Goal: Transaction & Acquisition: Register for event/course

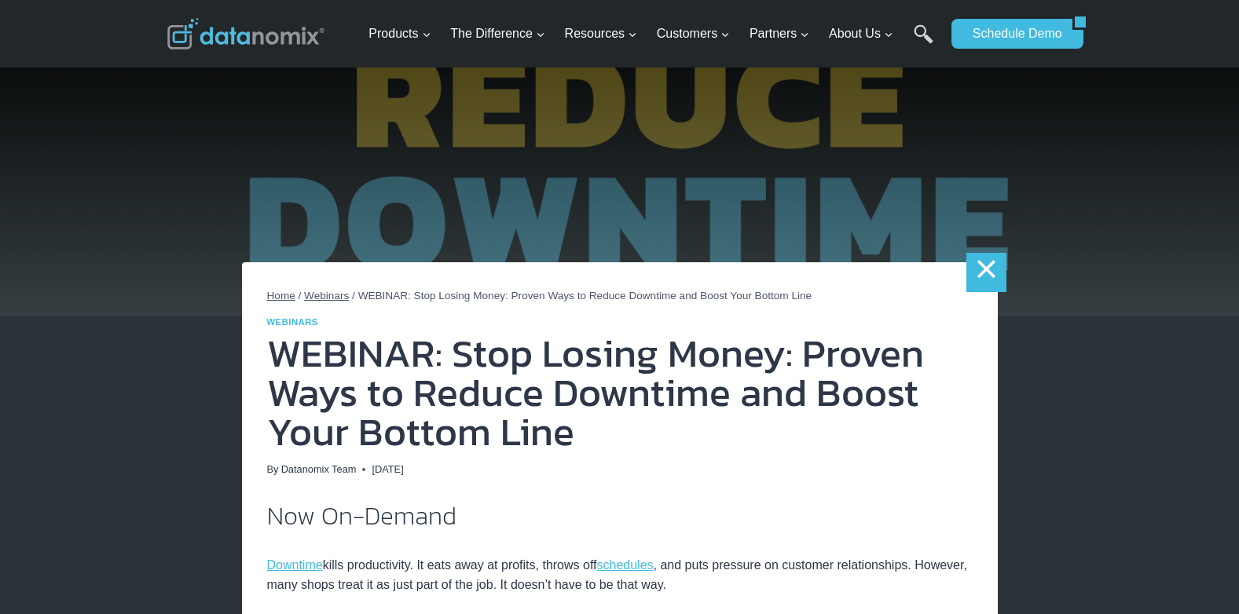
click at [975, 280] on link "×" at bounding box center [985, 272] width 39 height 39
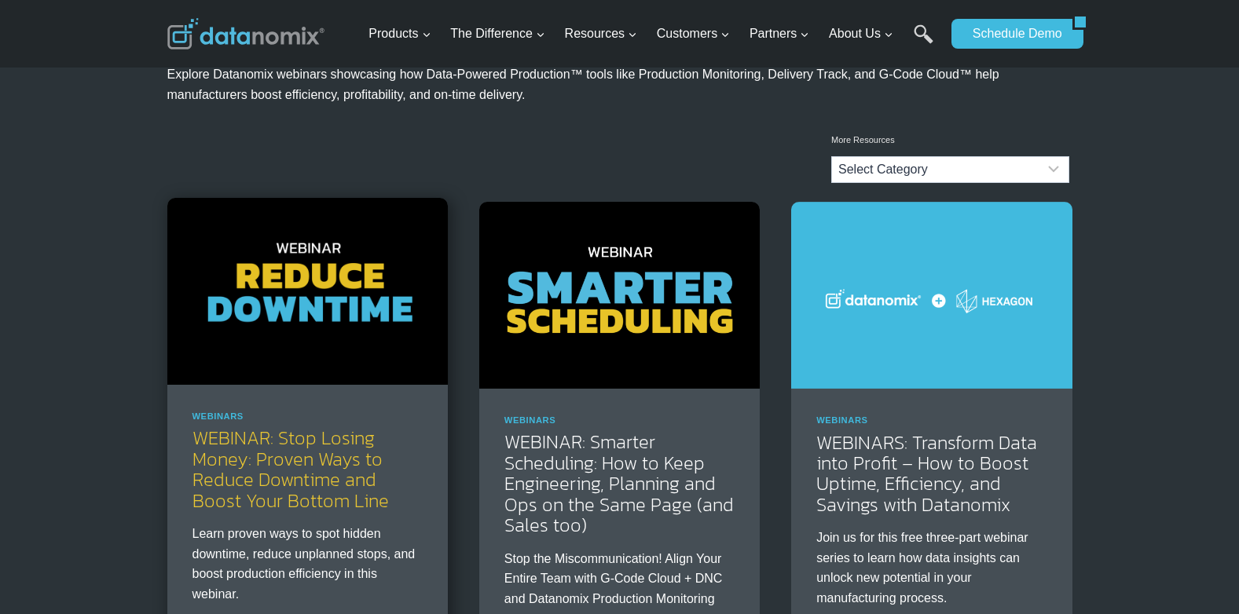
scroll to position [157, 0]
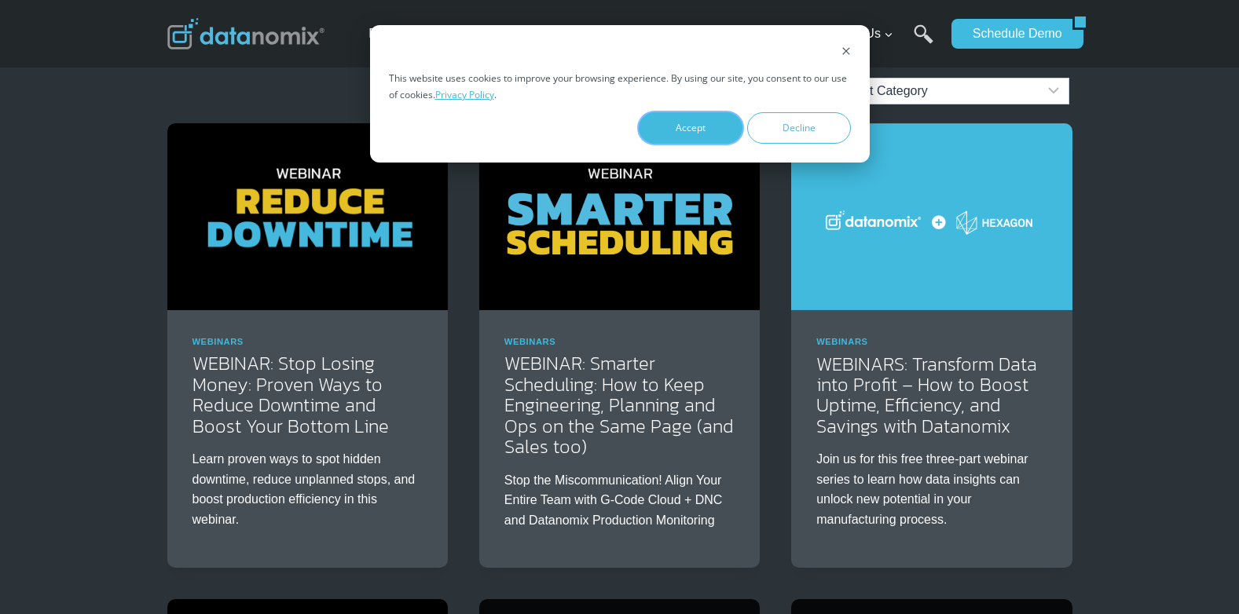
click at [701, 128] on button "Accept" at bounding box center [691, 127] width 104 height 31
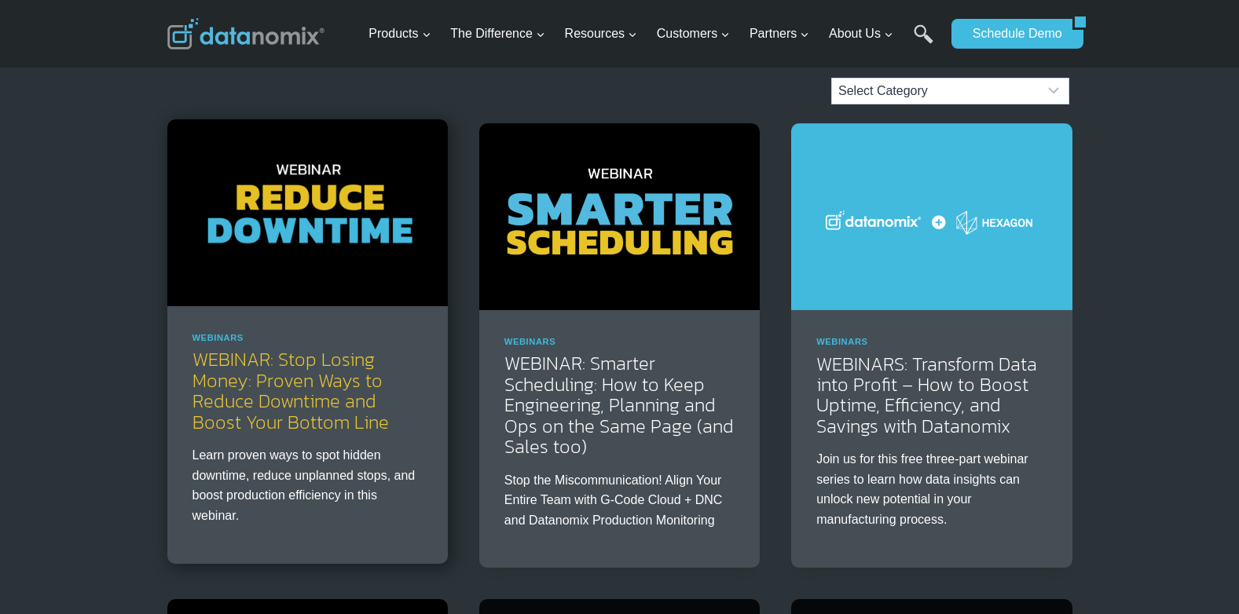
click at [306, 420] on link "WEBINAR: Stop Losing Money: Proven Ways to Reduce Downtime and Boost Your Botto…" at bounding box center [290, 391] width 196 height 90
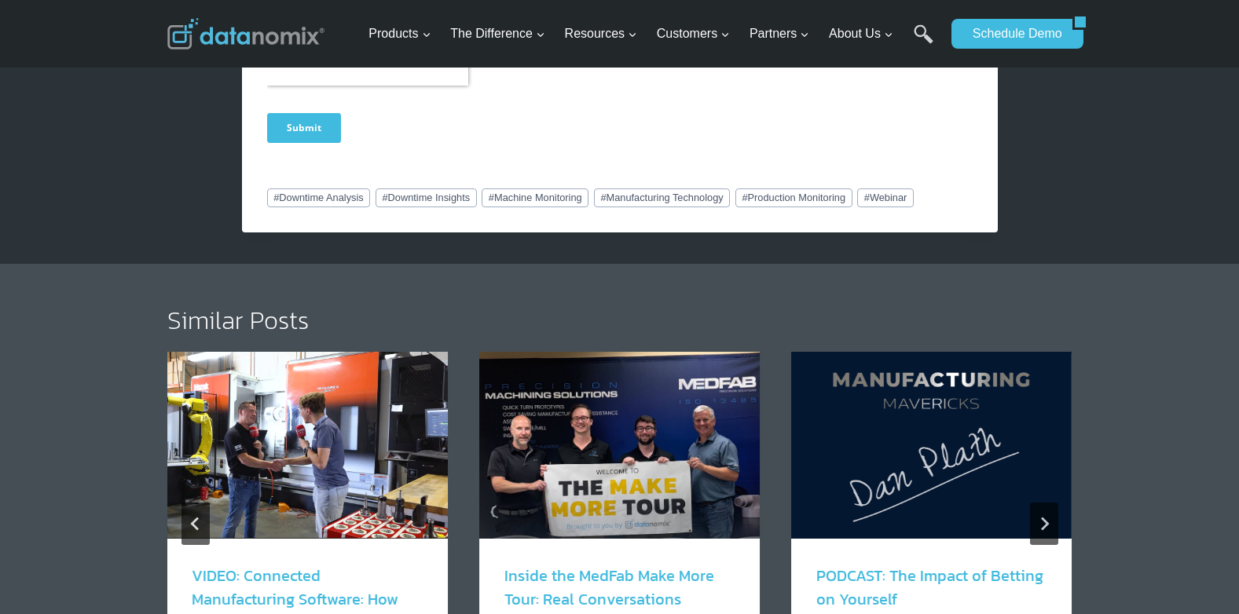
scroll to position [1492, 0]
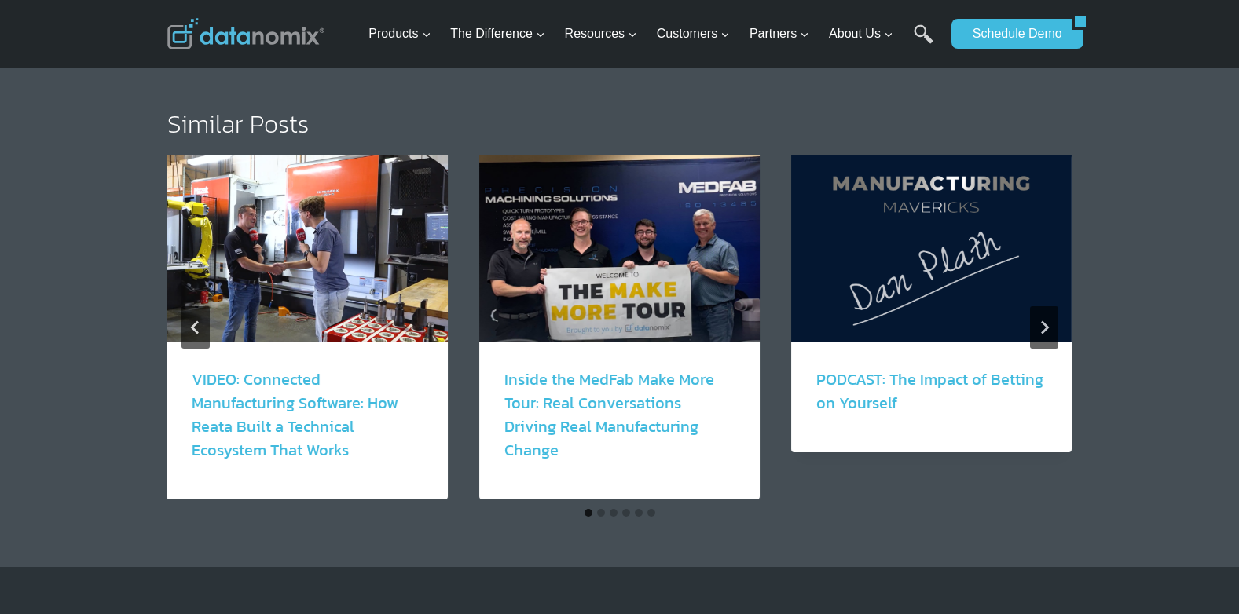
click at [333, 417] on link "VIDEO: Connected Manufacturing Software: How Reata Built a Technical Ecosystem …" at bounding box center [295, 415] width 207 height 94
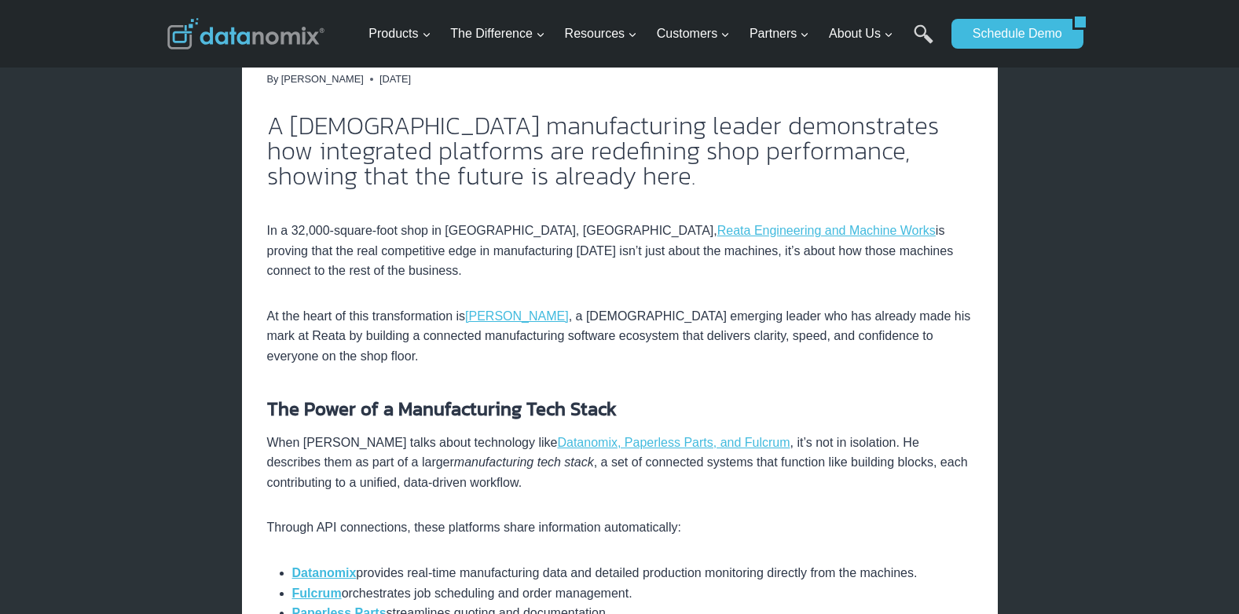
scroll to position [393, 0]
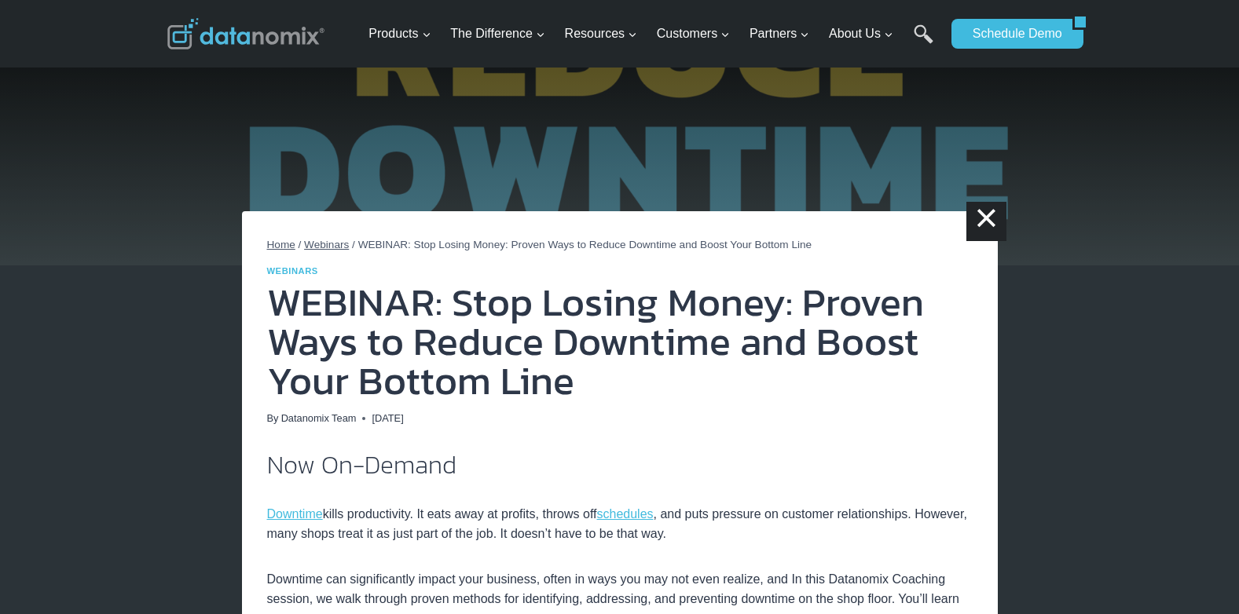
scroll to position [79, 0]
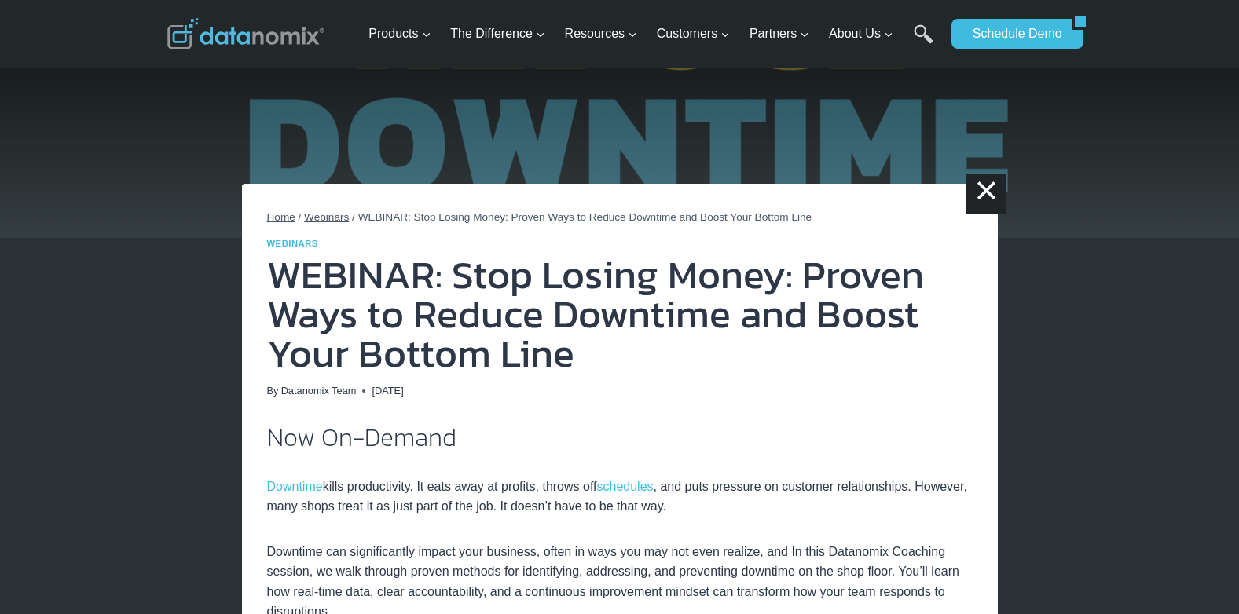
click at [512, 340] on h1 "WEBINAR: Stop Losing Money: Proven Ways to Reduce Downtime and Boost Your Botto…" at bounding box center [619, 314] width 705 height 118
click at [368, 259] on h1 "WEBINAR: Stop Losing Money: Proven Ways to Reduce Downtime and Boost Your Botto…" at bounding box center [619, 314] width 705 height 118
click at [288, 255] on h1 "WEBINAR: Stop Losing Money: Proven Ways to Reduce Downtime and Boost Your Botto…" at bounding box center [619, 314] width 705 height 118
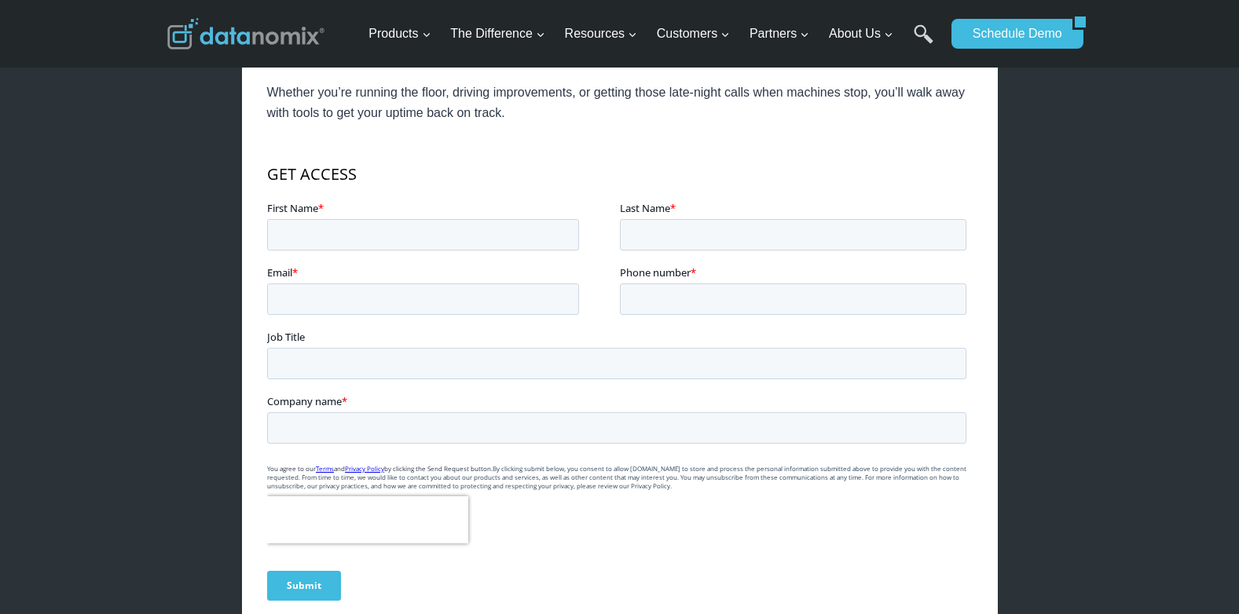
scroll to position [864, 0]
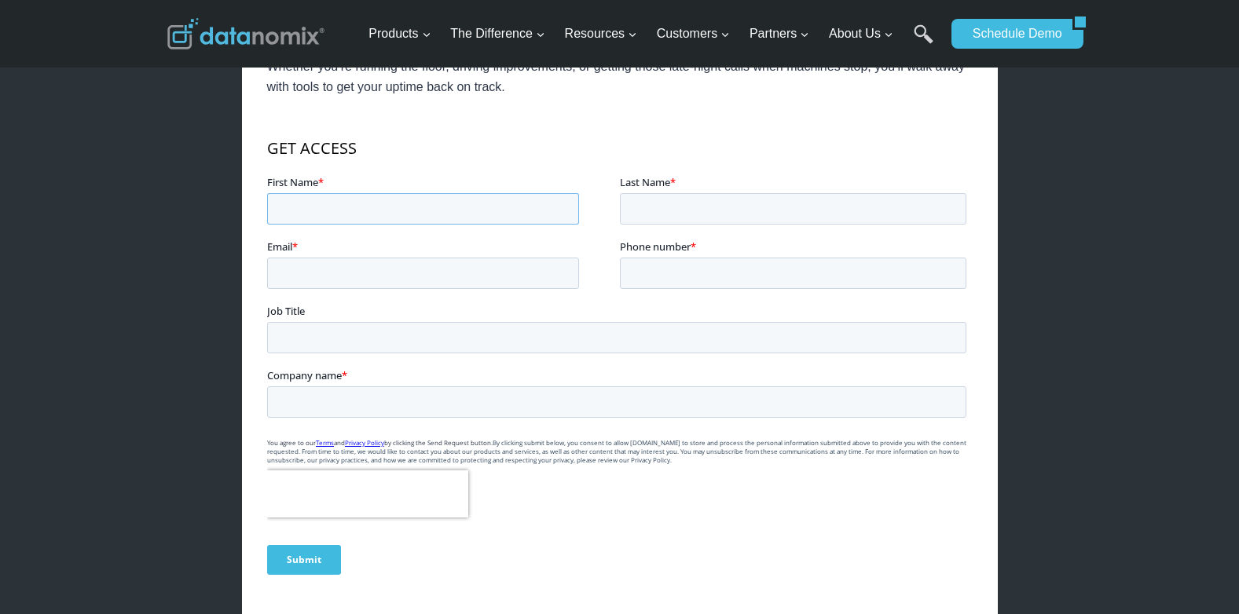
click at [374, 214] on input "First Name *" at bounding box center [422, 208] width 312 height 31
type input "A"
type input "Mark Stickney"
type input "mark.stickney@numahammers.com"
type input "17748134780"
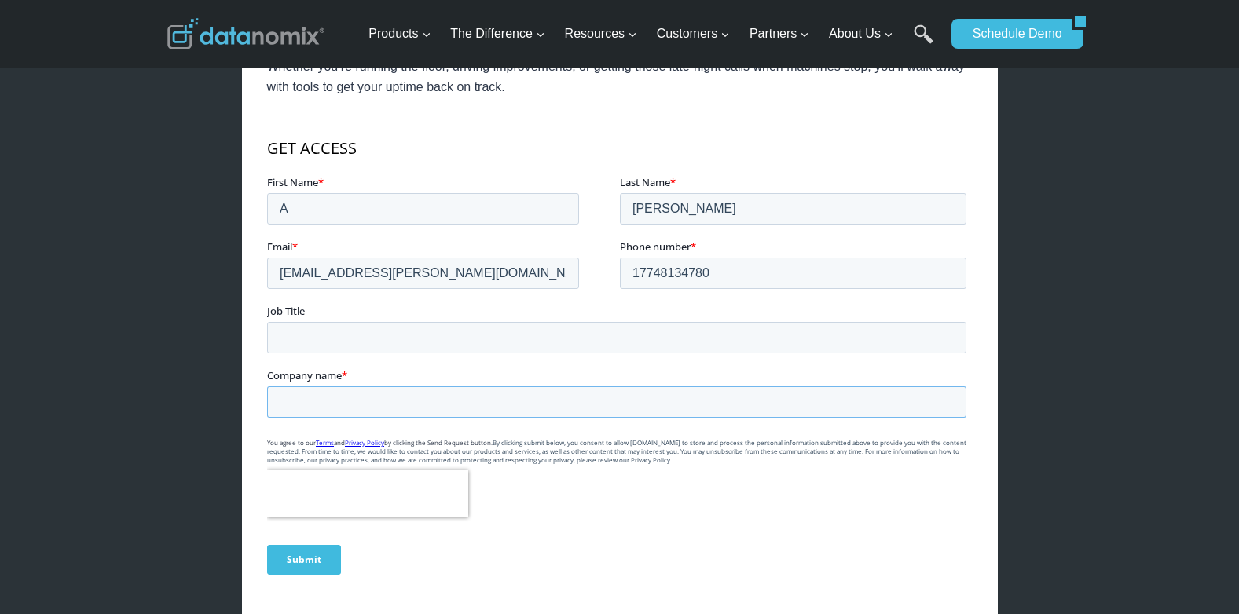
type input "Numa Tool Company"
click at [398, 341] on input "Job Title" at bounding box center [615, 337] width 699 height 31
type input "F"
type input "CFO"
click at [309, 565] on input "Submit" at bounding box center [303, 560] width 74 height 30
